Goal: Find specific page/section: Find specific page/section

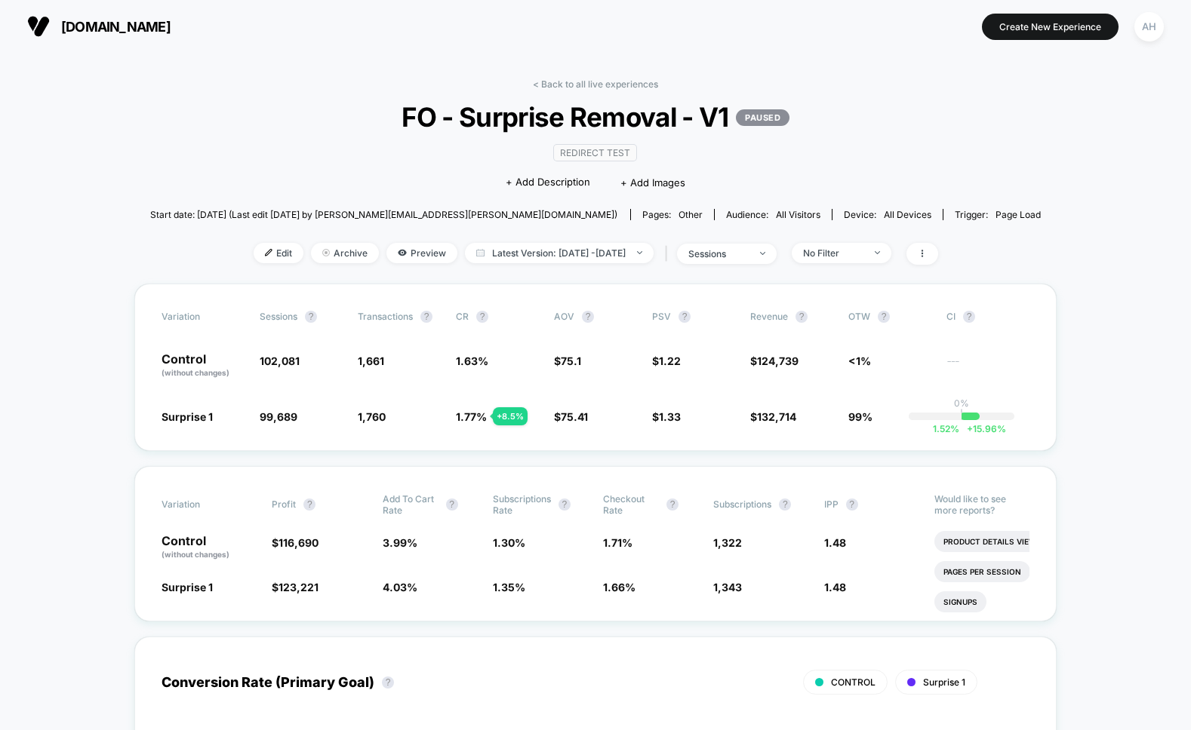
click at [562, 92] on div "< Back to all live experiences FO - Surprise Removal - V1 PAUSED Redirect Test …" at bounding box center [595, 180] width 891 height 205
click at [564, 81] on link "< Back to all live experiences" at bounding box center [595, 83] width 125 height 11
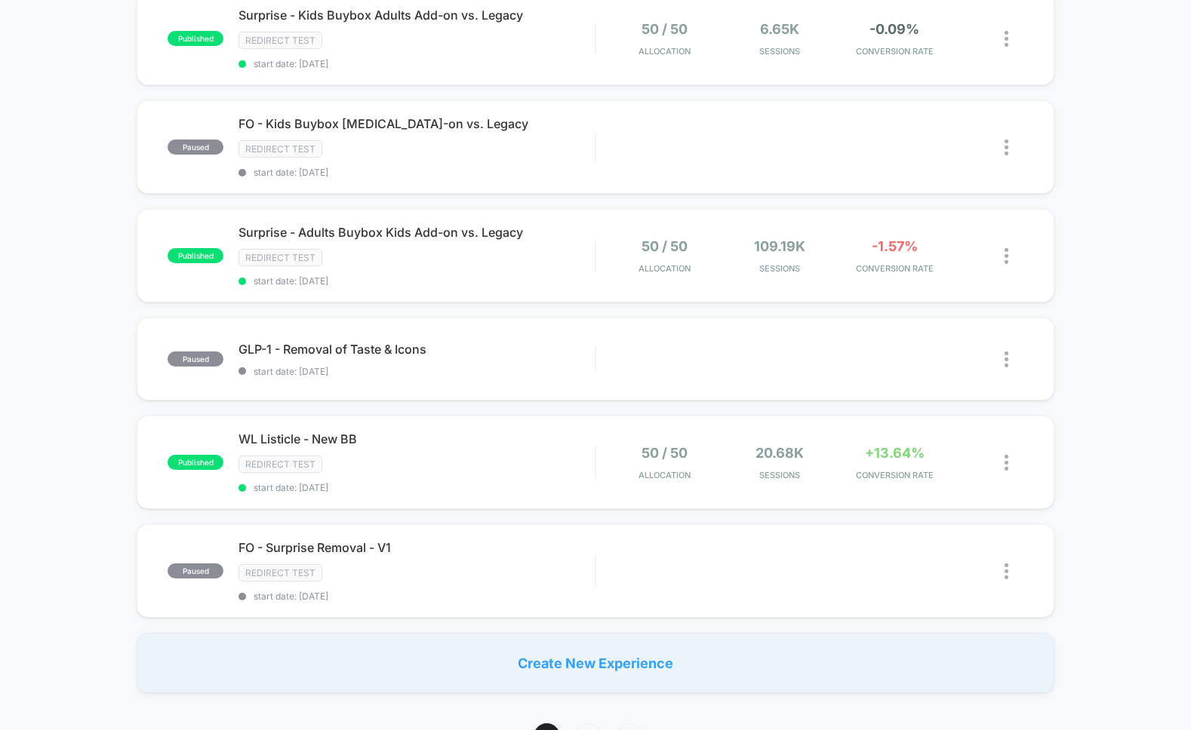
scroll to position [1086, 0]
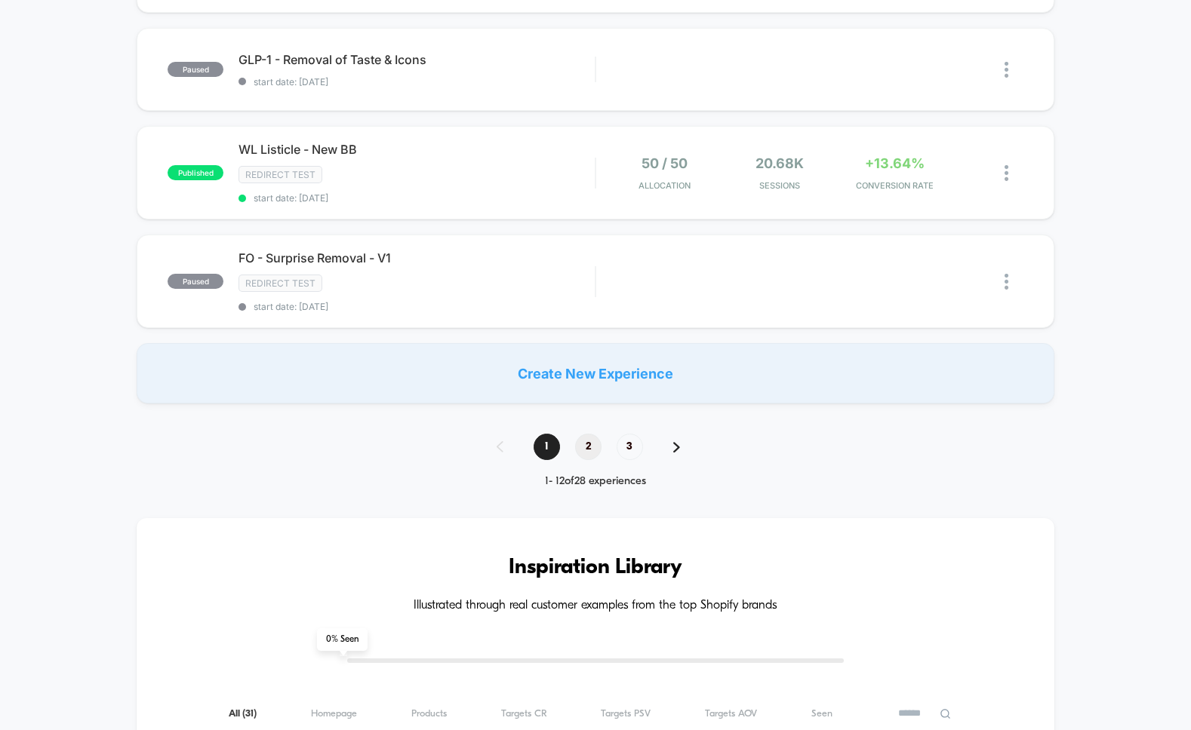
click at [592, 449] on span "2" at bounding box center [588, 447] width 26 height 26
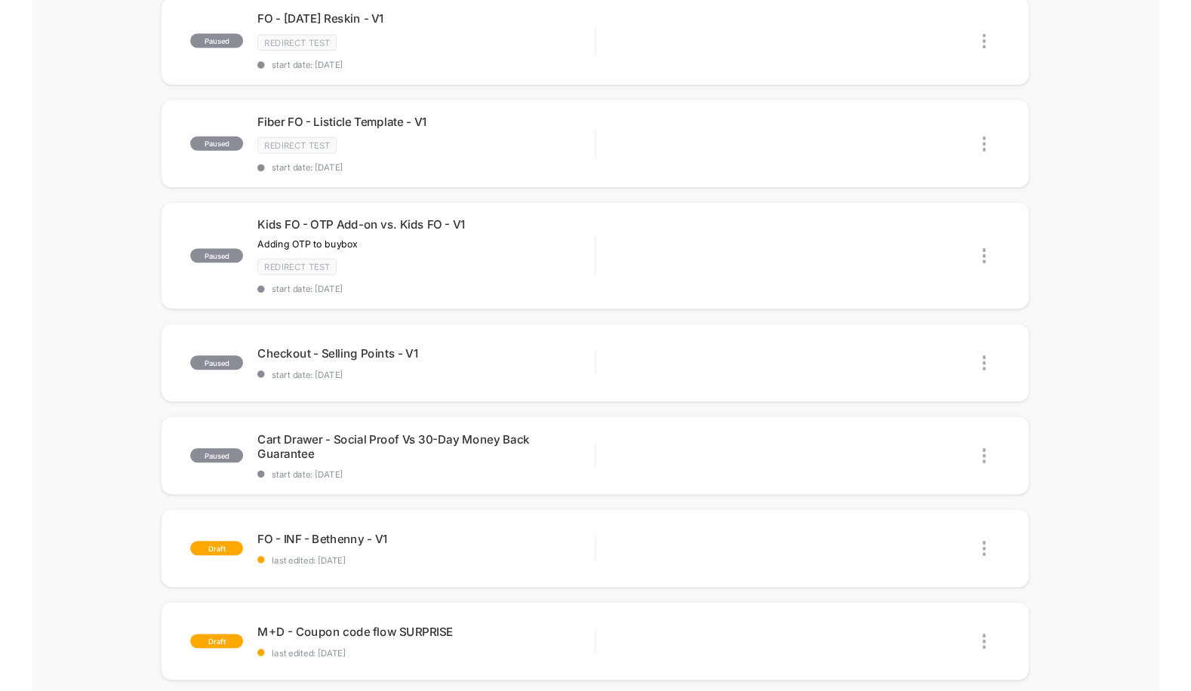
scroll to position [613, 0]
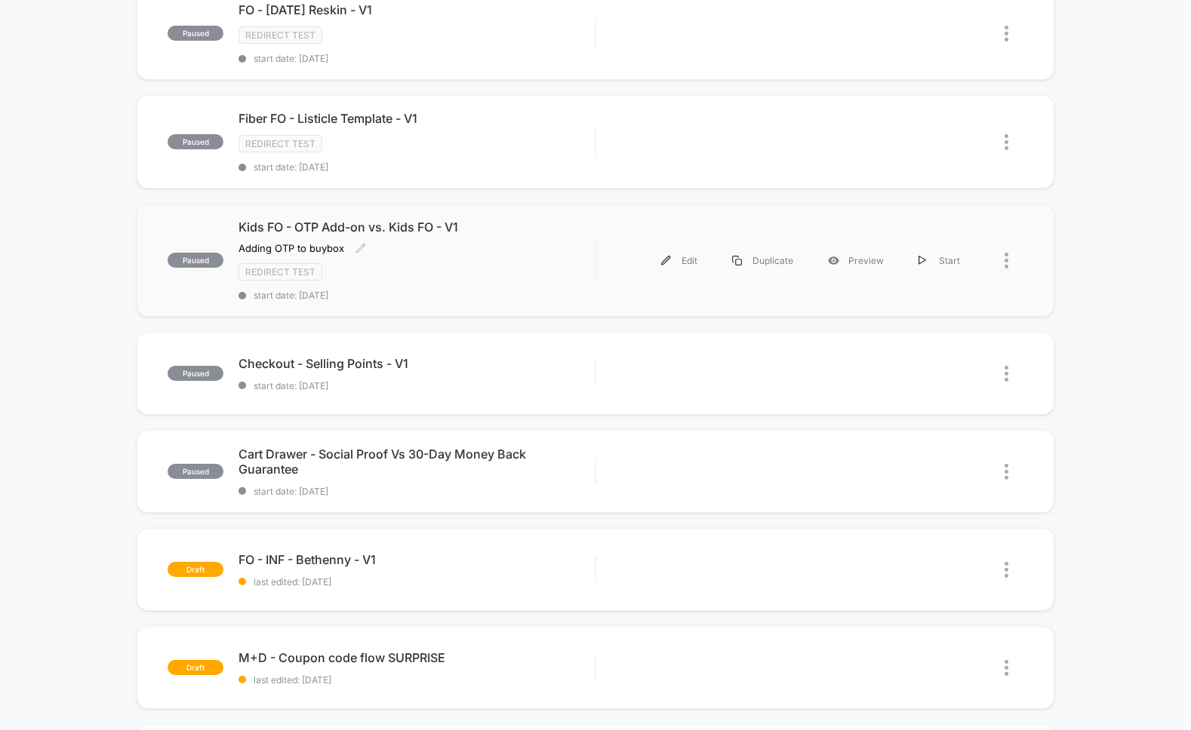
click at [515, 268] on div "Redirect Test" at bounding box center [416, 271] width 356 height 17
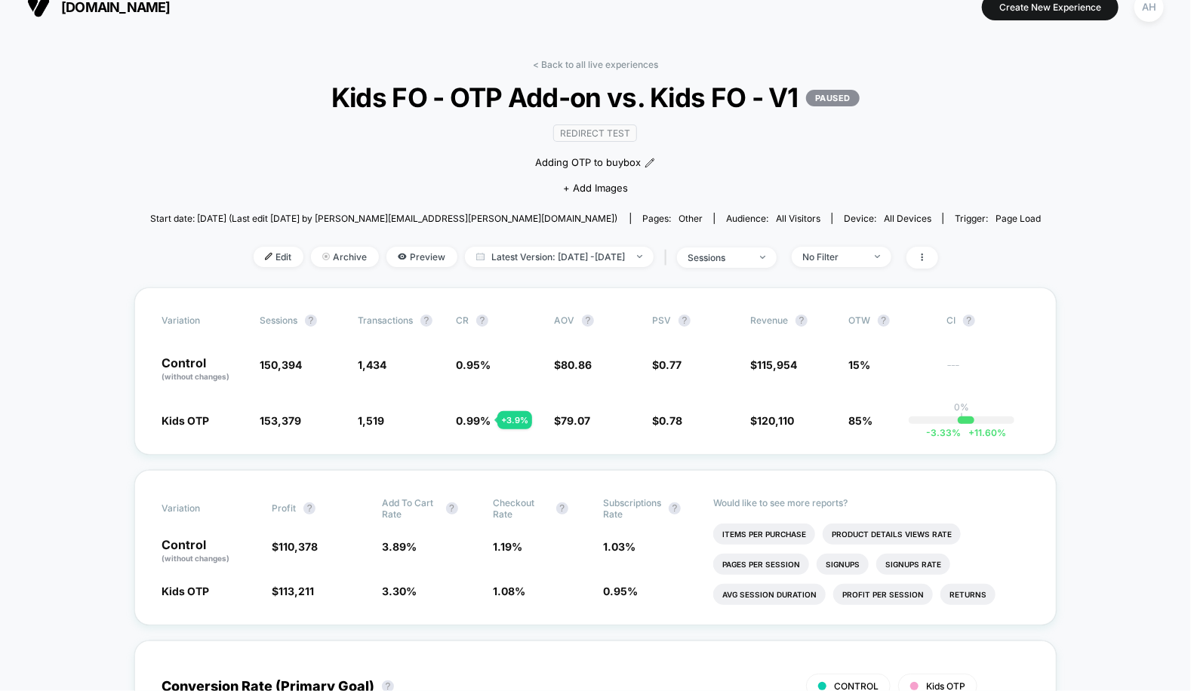
scroll to position [39, 0]
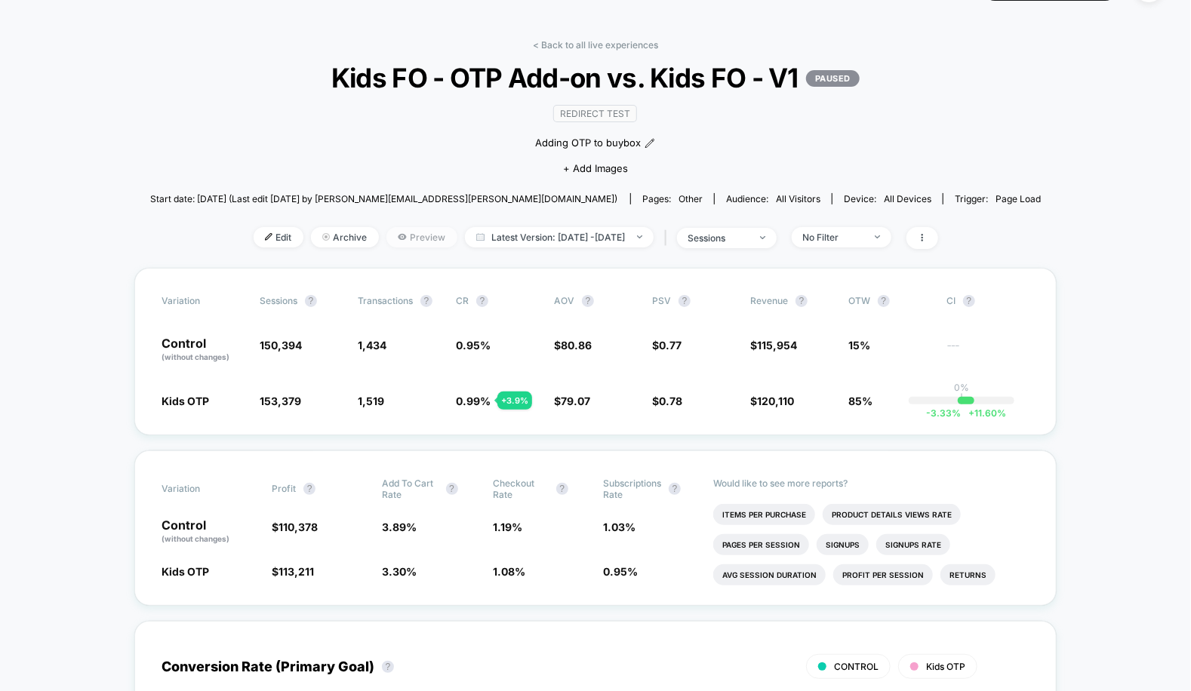
click at [396, 238] on span "Preview" at bounding box center [421, 237] width 71 height 20
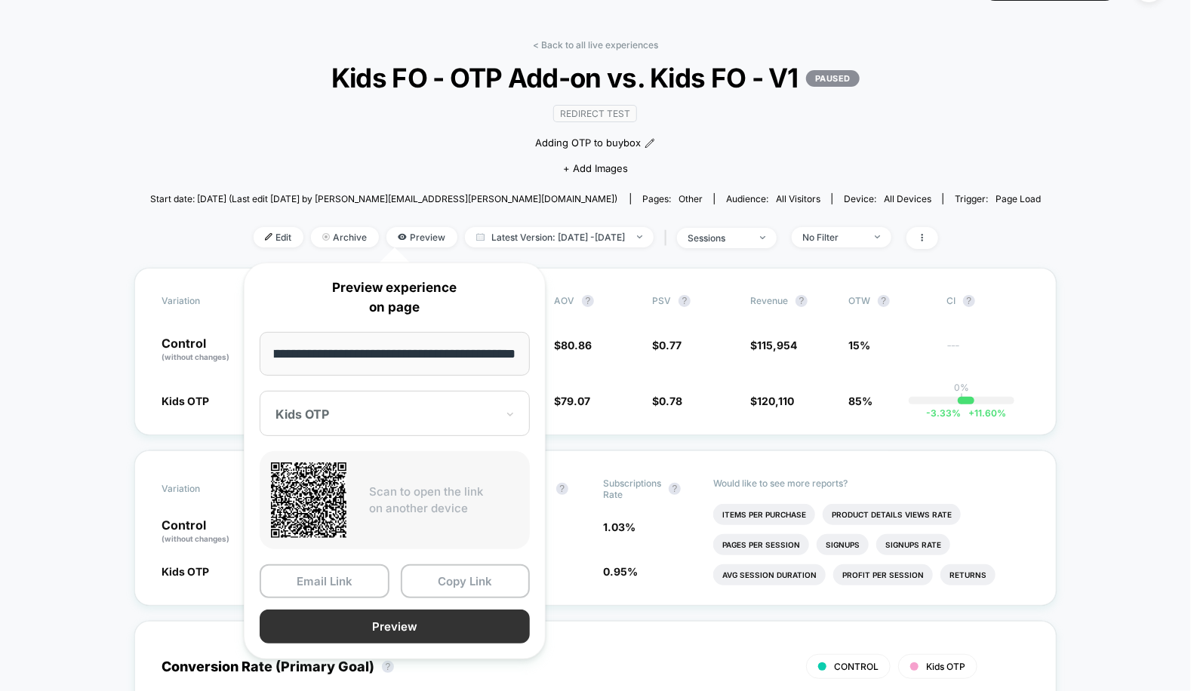
scroll to position [0, 0]
click at [399, 630] on button "Preview" at bounding box center [395, 627] width 270 height 34
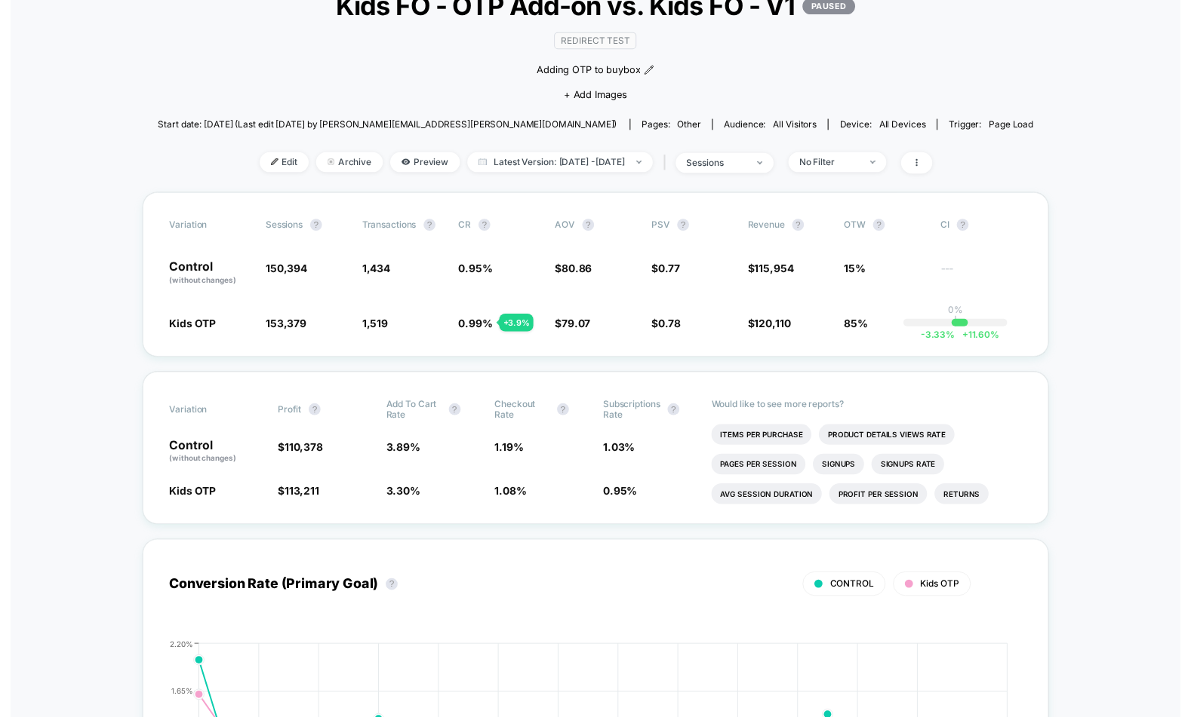
scroll to position [112, 0]
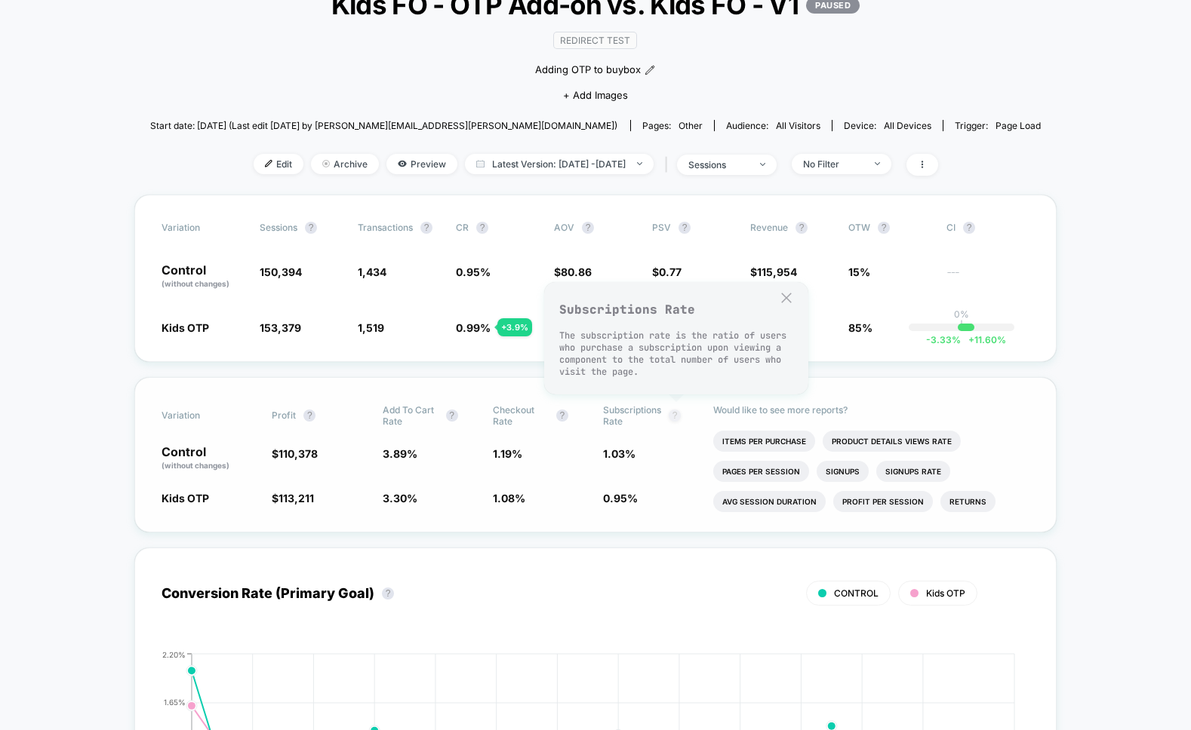
click at [677, 417] on button "?" at bounding box center [674, 416] width 12 height 12
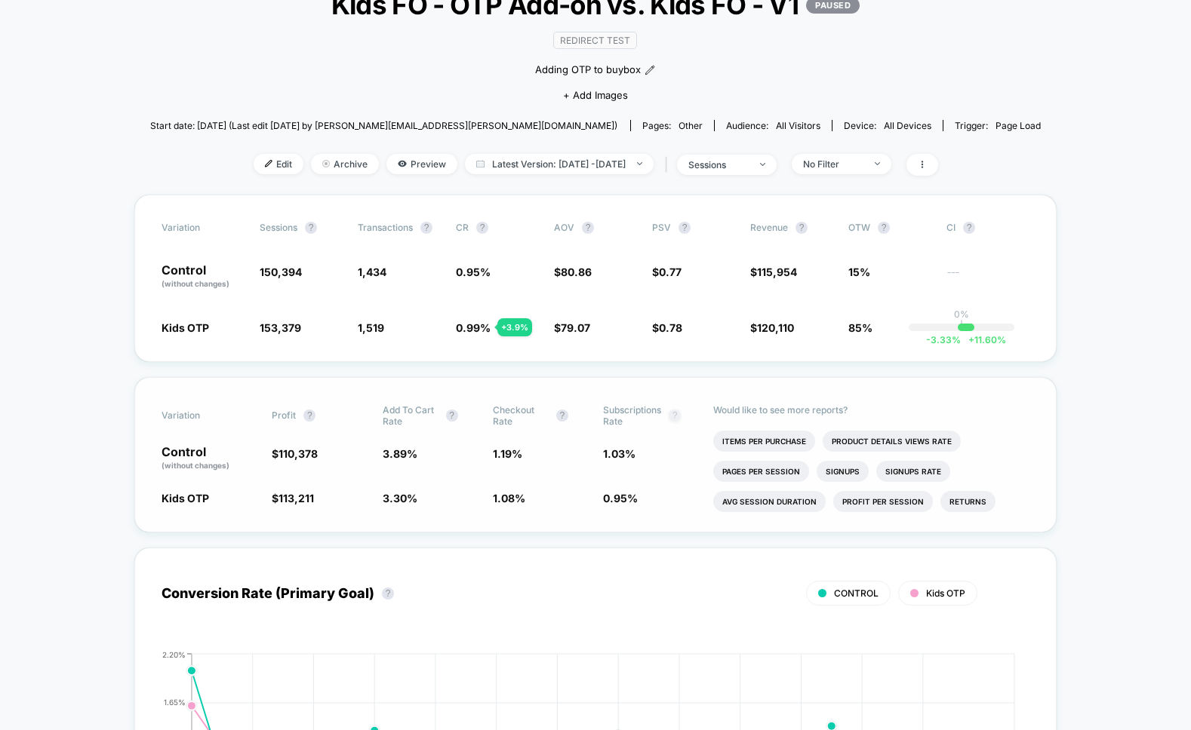
click at [677, 417] on button "?" at bounding box center [674, 416] width 12 height 12
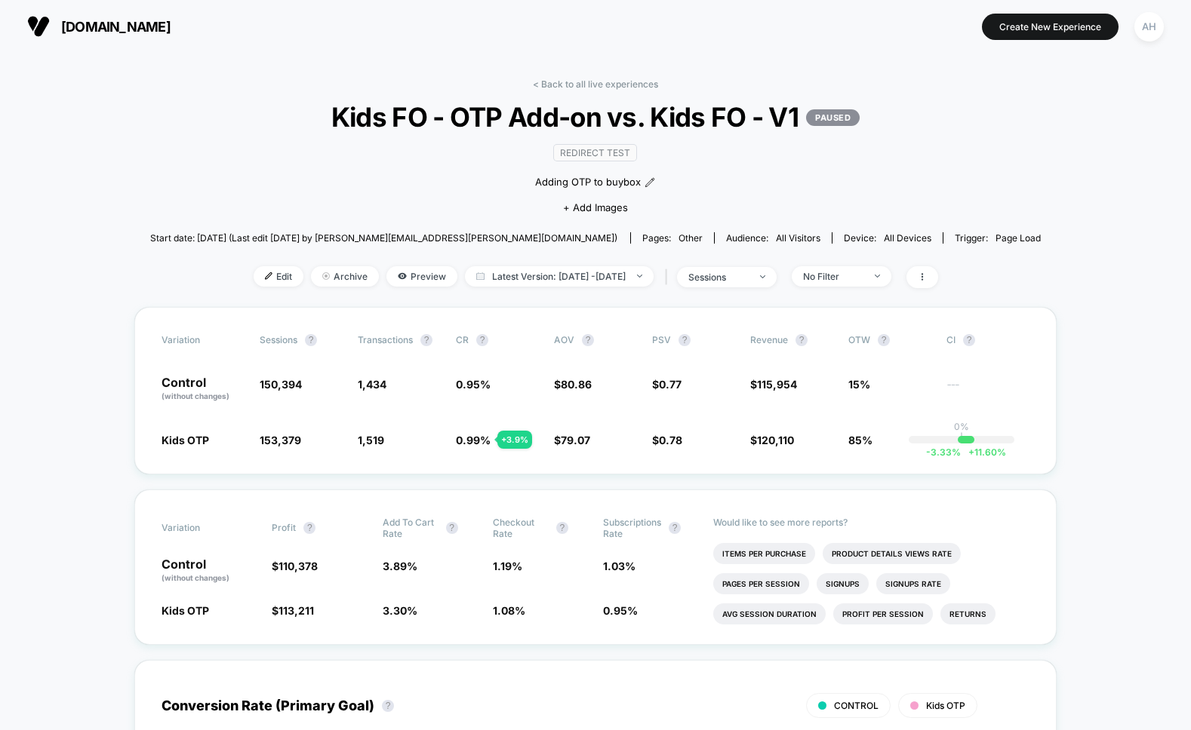
click at [590, 83] on link "< Back to all live experiences" at bounding box center [595, 83] width 125 height 11
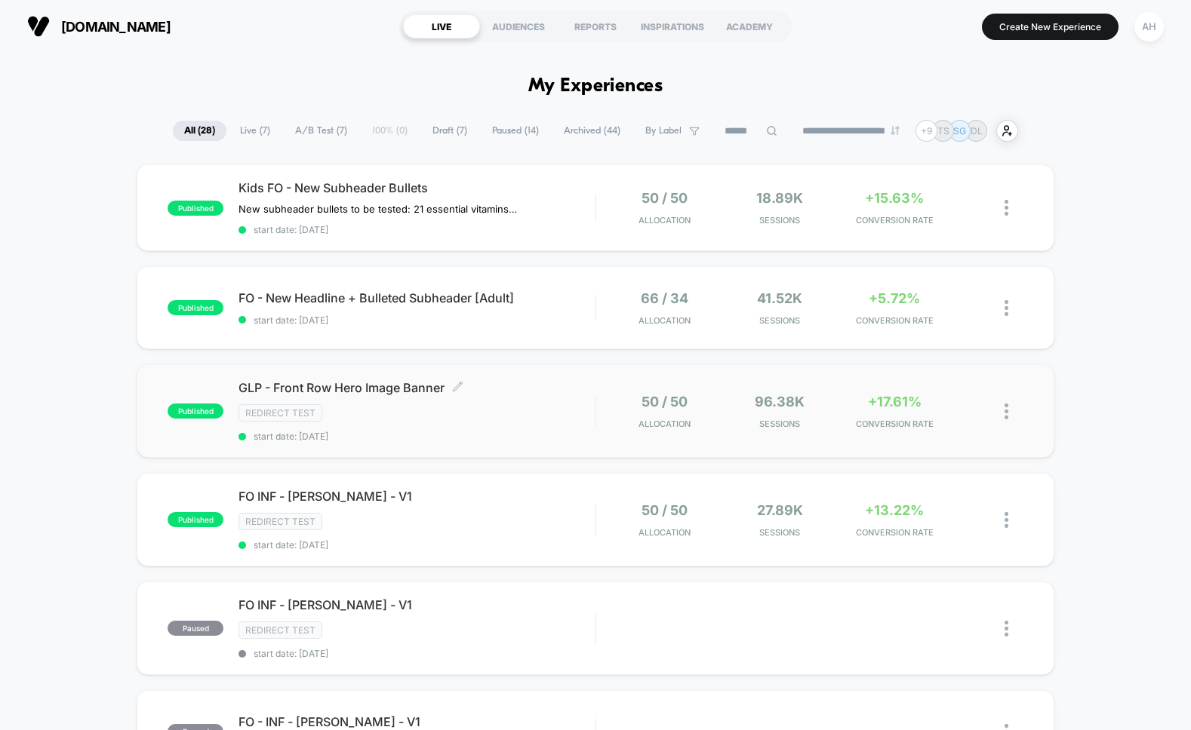
click at [564, 419] on div "Redirect Test" at bounding box center [416, 412] width 356 height 17
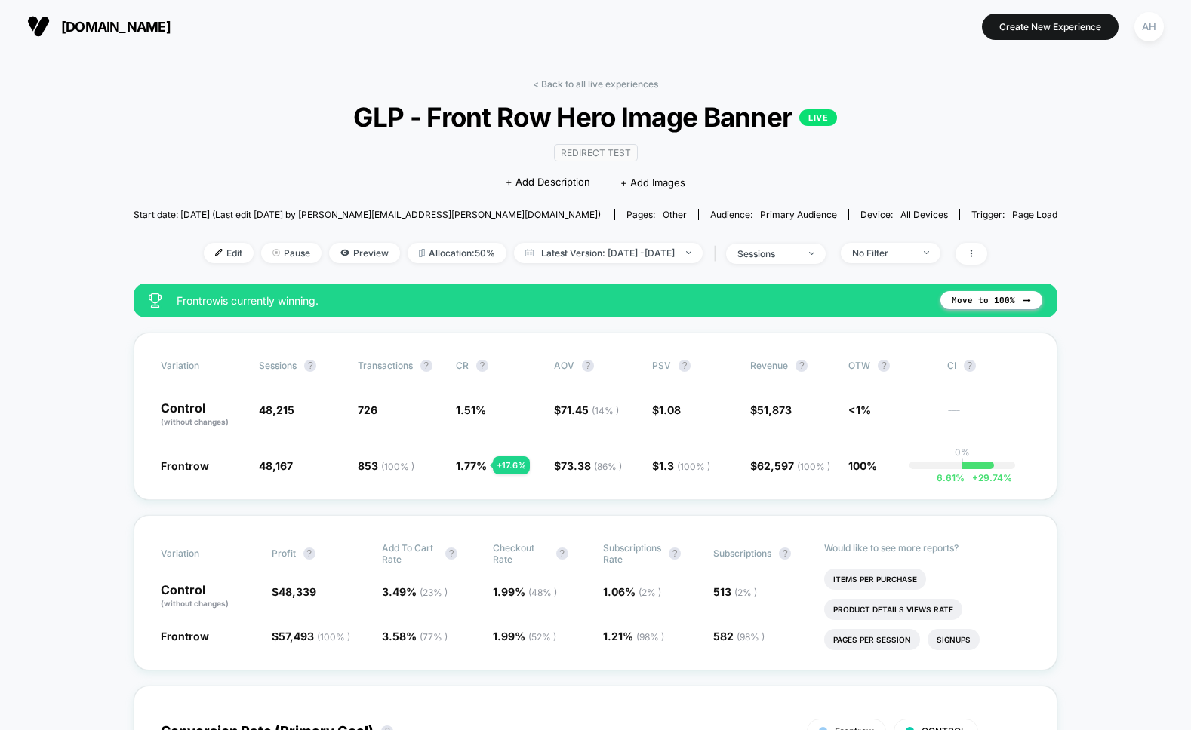
click at [561, 243] on div "Edit Pause Preview Allocation: 50% Latest Version: Sep 12, 2025 - Sep 24, 2025 …" at bounding box center [595, 254] width 923 height 22
click at [561, 250] on span "Latest Version: Sep 12, 2025 - Sep 24, 2025" at bounding box center [608, 253] width 189 height 20
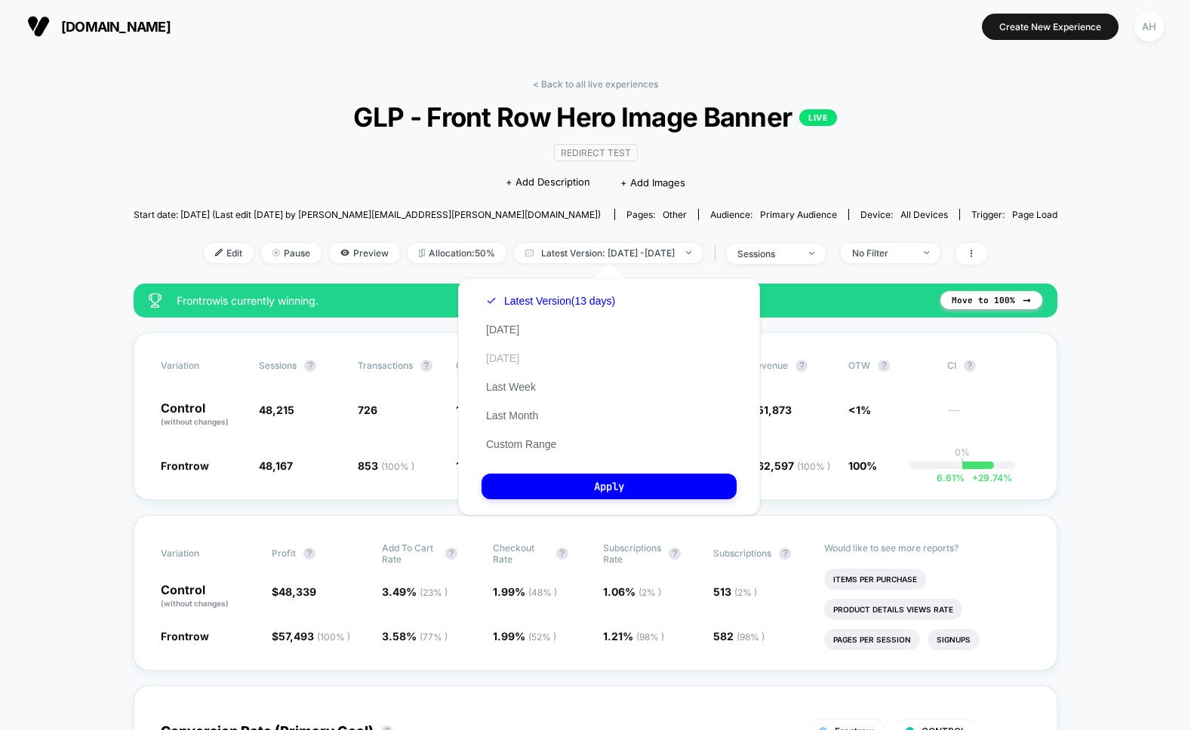
click at [521, 363] on button "Yesterday" at bounding box center [502, 359] width 42 height 14
click at [579, 485] on button "Apply" at bounding box center [608, 487] width 255 height 26
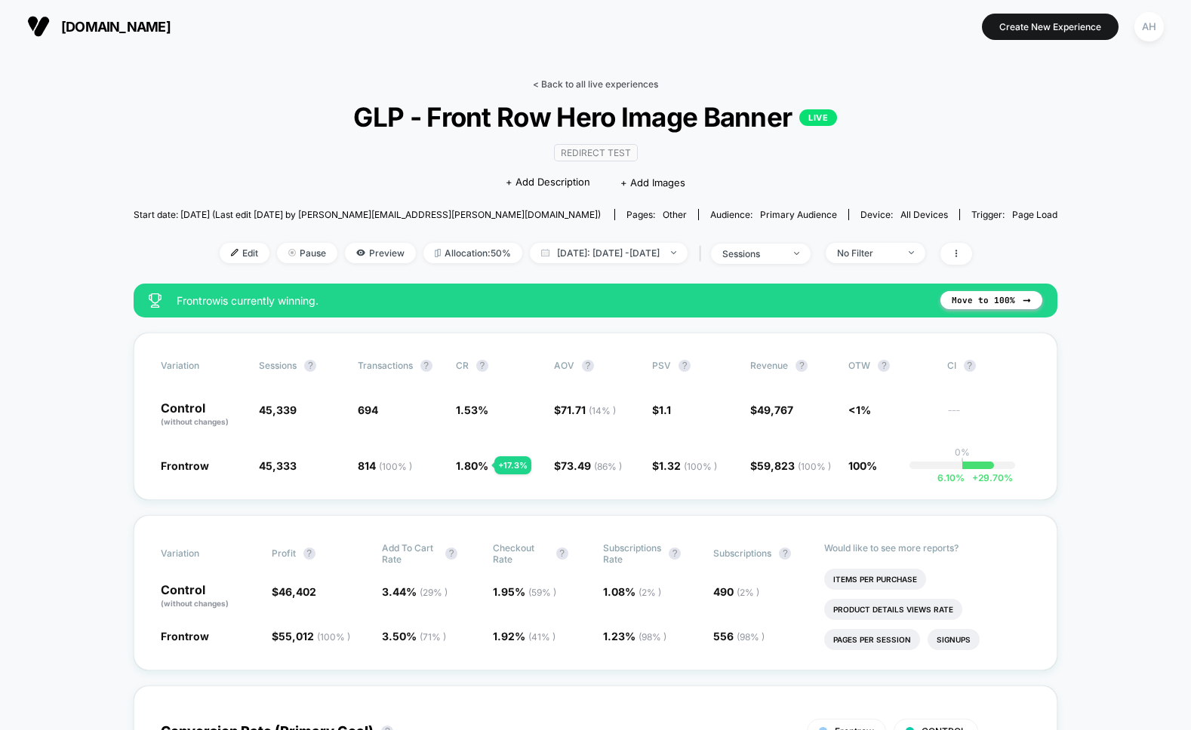
click at [564, 81] on link "< Back to all live experiences" at bounding box center [595, 83] width 125 height 11
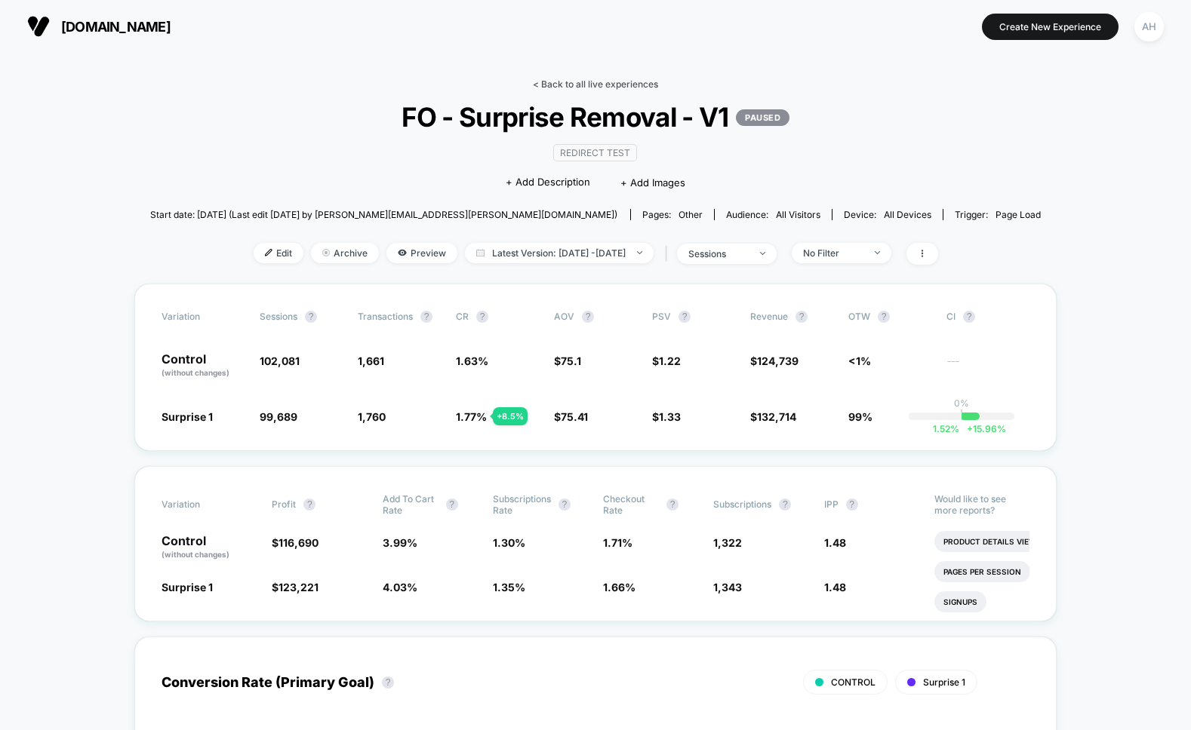
click at [573, 78] on link "< Back to all live experiences" at bounding box center [595, 83] width 125 height 11
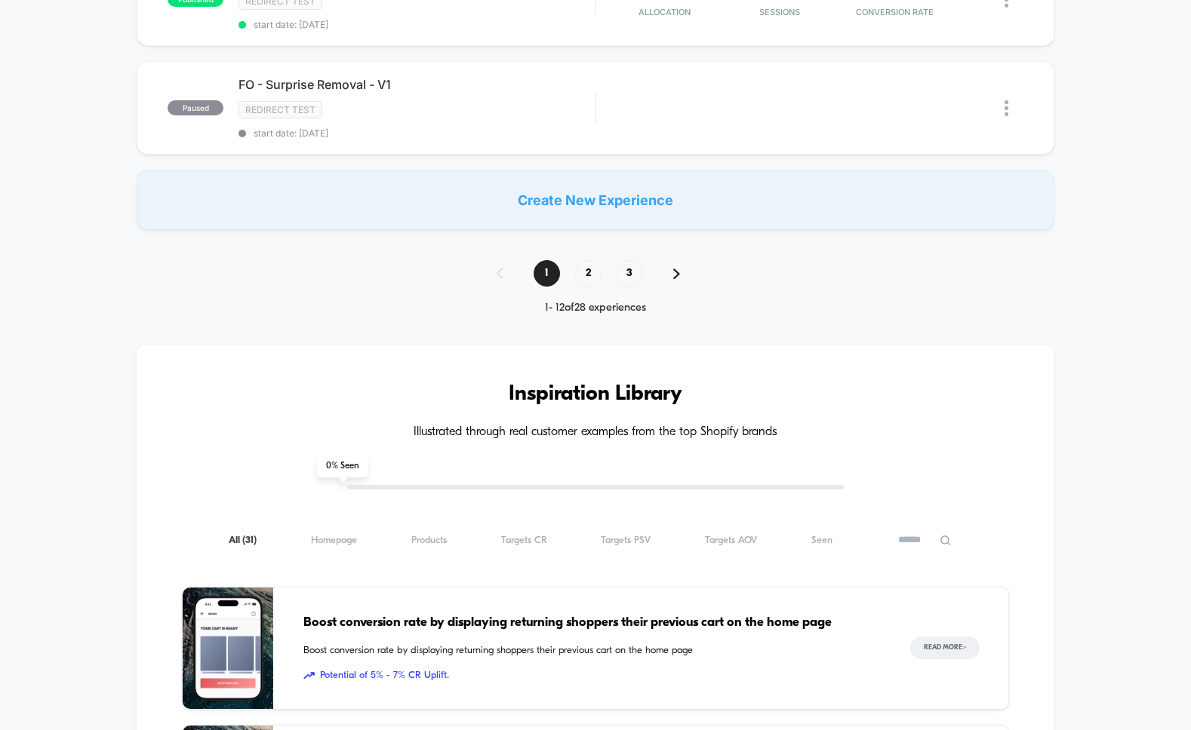
scroll to position [2118, 0]
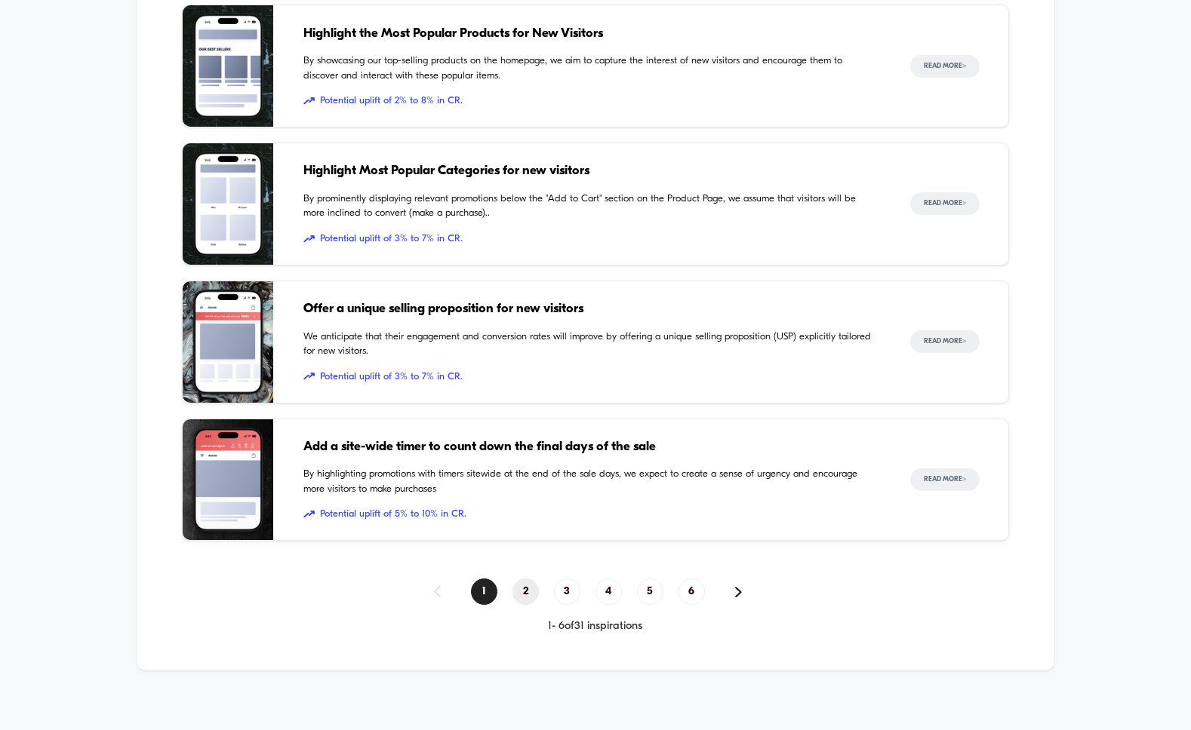
click at [518, 583] on span "2" at bounding box center [525, 592] width 26 height 26
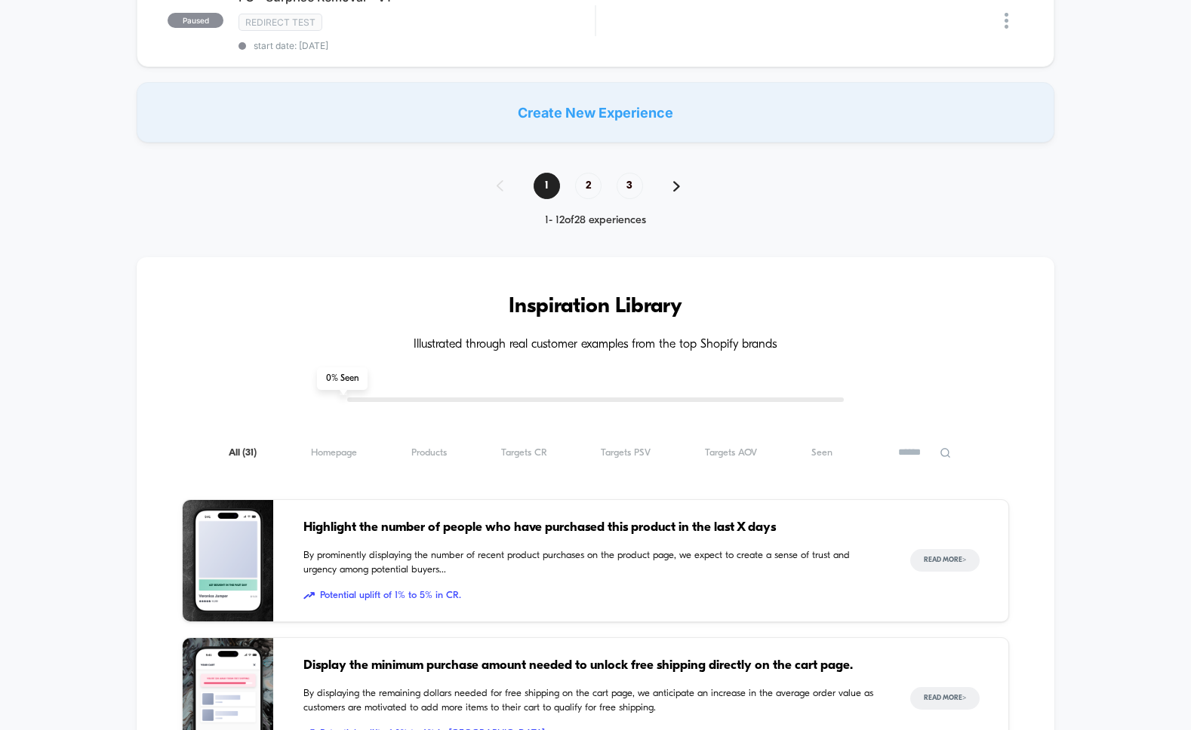
scroll to position [804, 0]
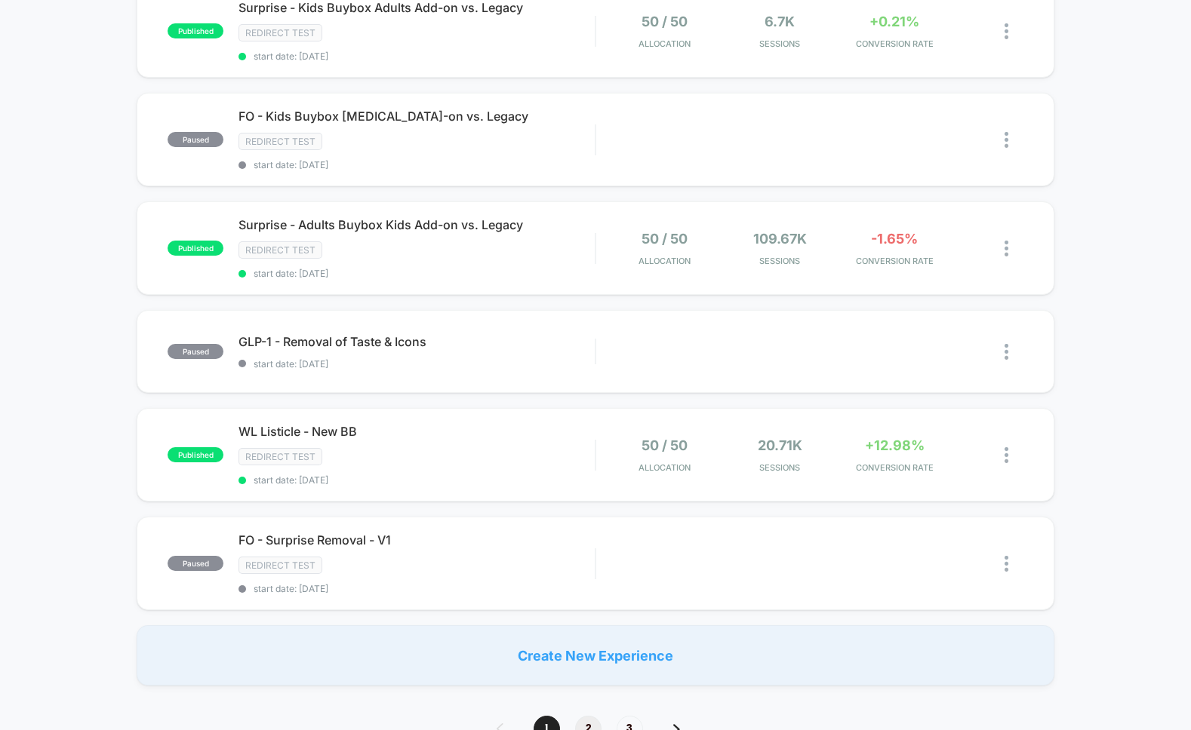
click at [581, 704] on span "2" at bounding box center [588, 729] width 26 height 26
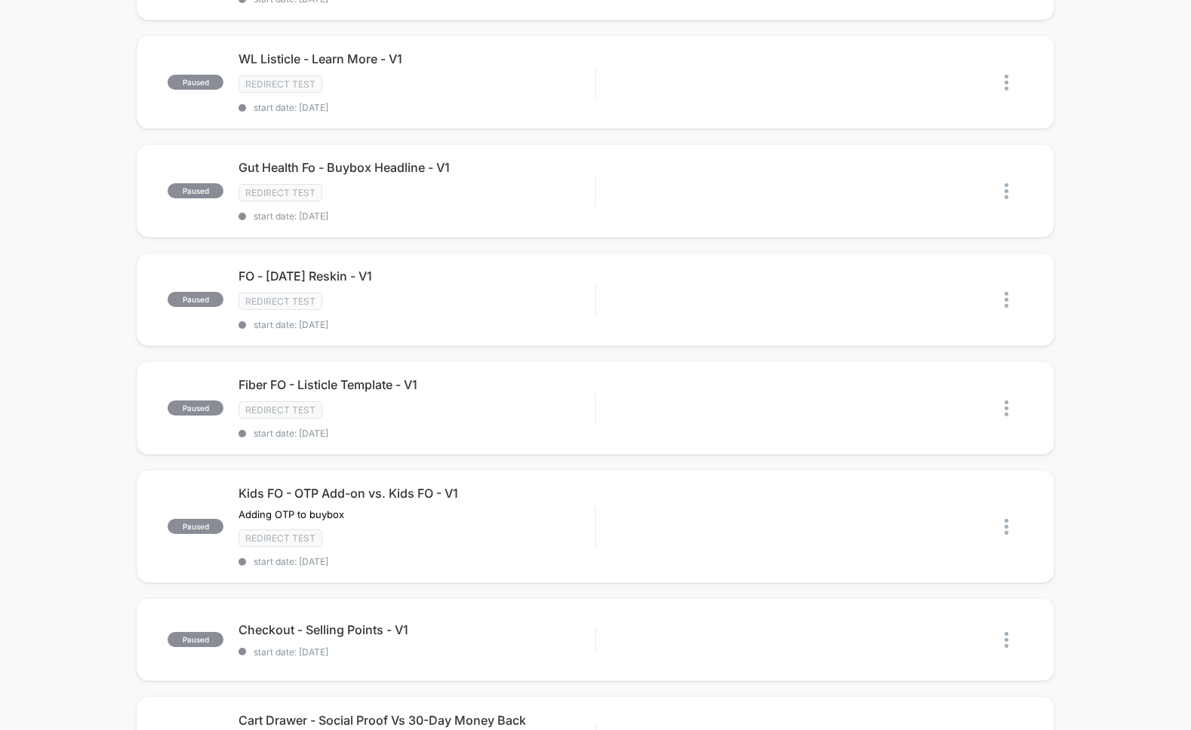
scroll to position [413, 0]
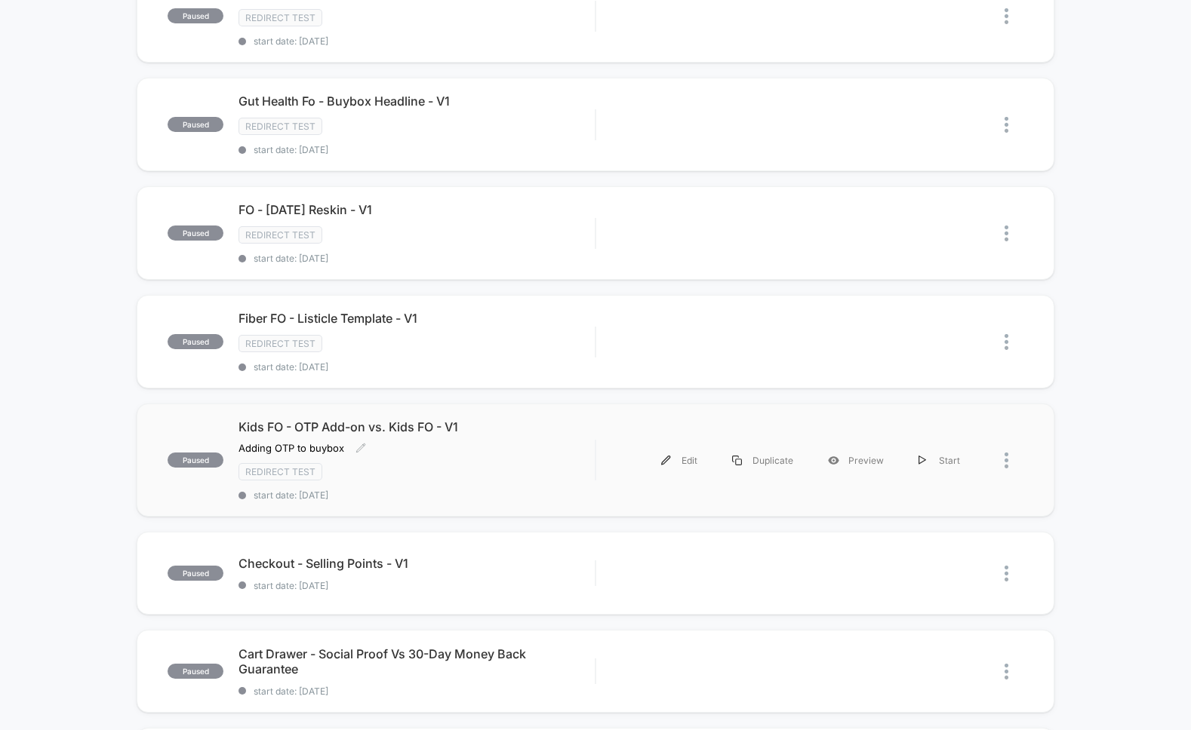
click at [544, 480] on div "Kids FO - OTP Add-on vs. Kids FO - V1 Adding OTP to buybox Click to edit experi…" at bounding box center [416, 459] width 356 height 81
